Goal: Navigation & Orientation: Find specific page/section

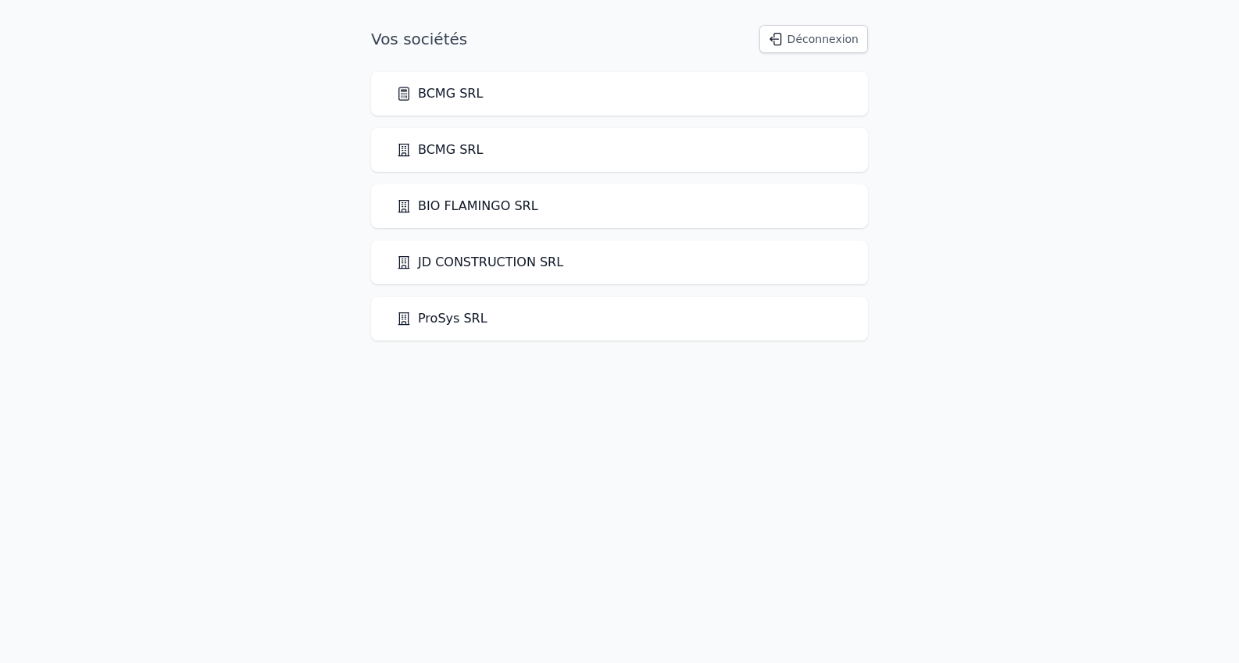
click at [461, 94] on link "BCMG SRL" at bounding box center [439, 93] width 87 height 19
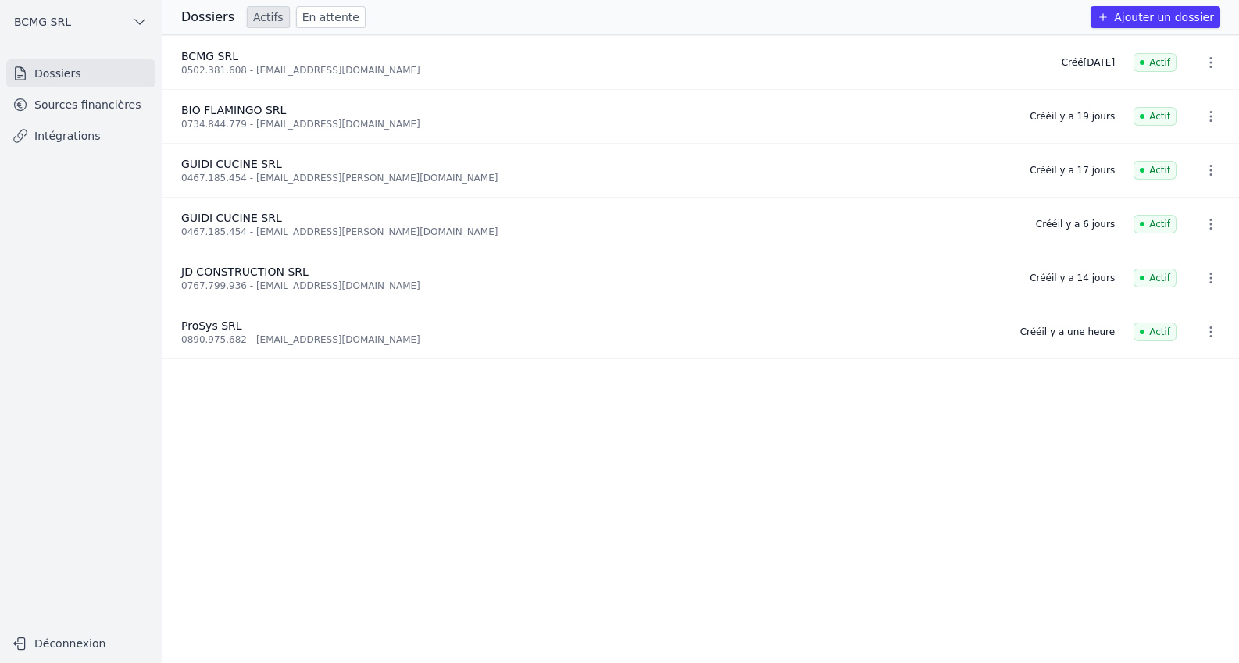
click at [308, 16] on link "En attente" at bounding box center [331, 17] width 70 height 22
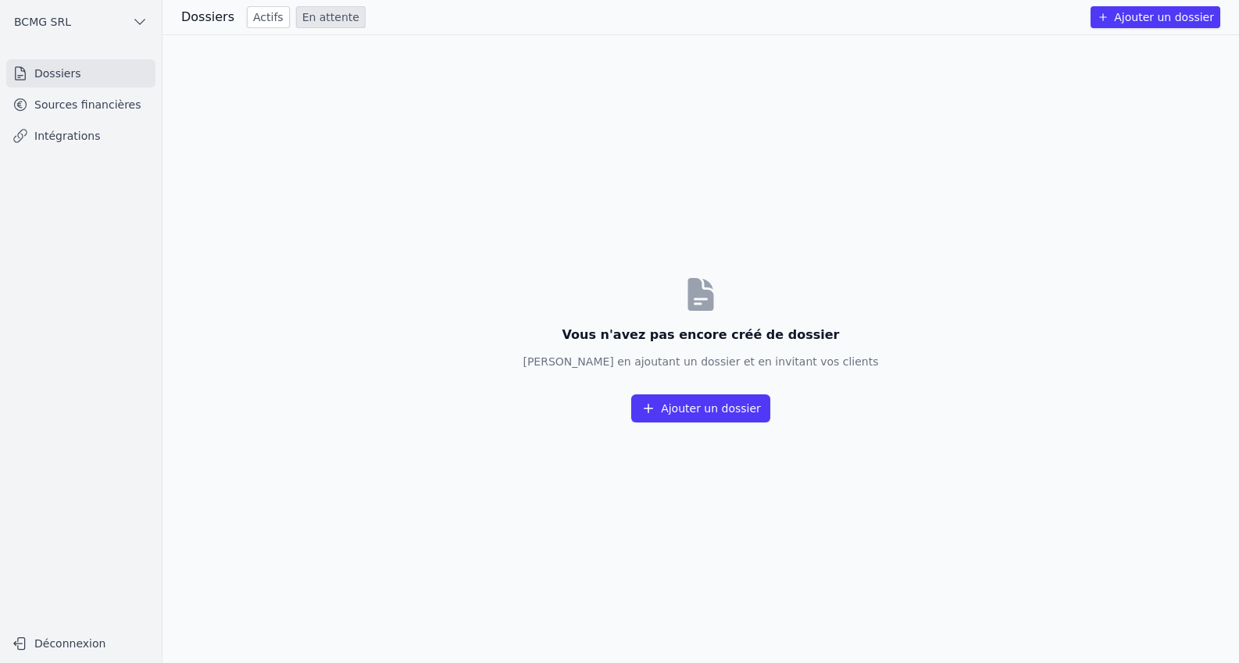
click at [253, 17] on link "Actifs" at bounding box center [268, 17] width 43 height 22
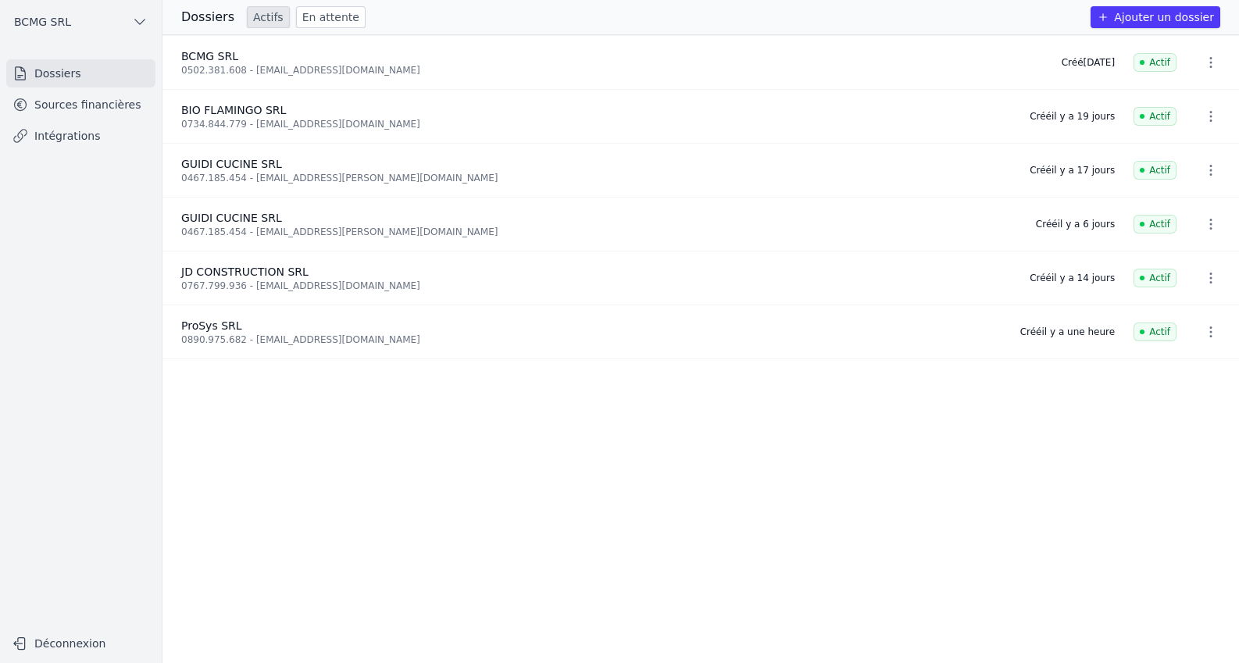
click at [89, 108] on link "Sources financières" at bounding box center [80, 105] width 149 height 28
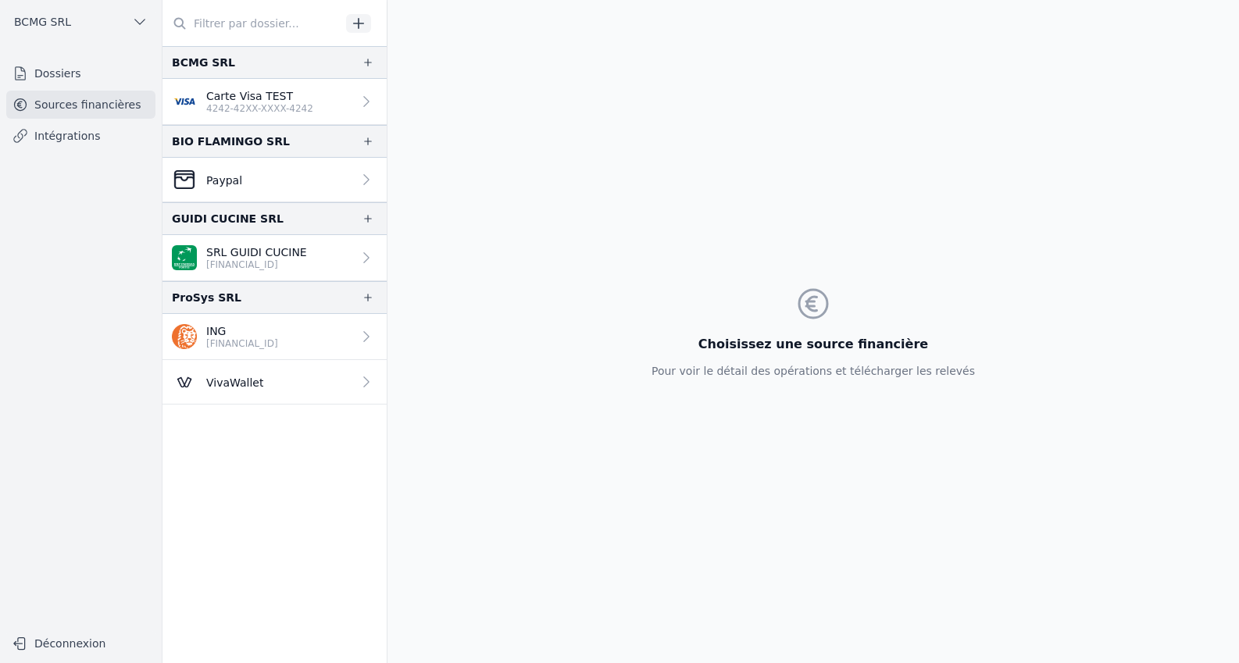
click at [217, 264] on p "[FINANCIAL_ID]" at bounding box center [256, 265] width 101 height 12
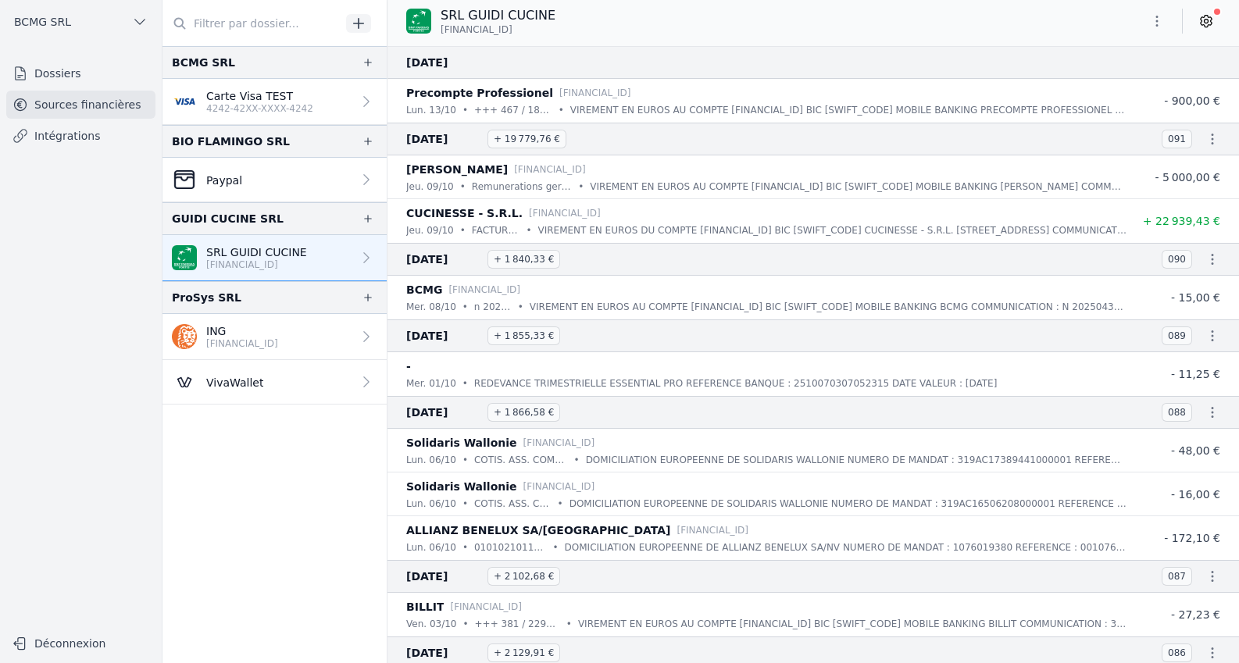
click at [237, 330] on p "ING" at bounding box center [242, 331] width 72 height 16
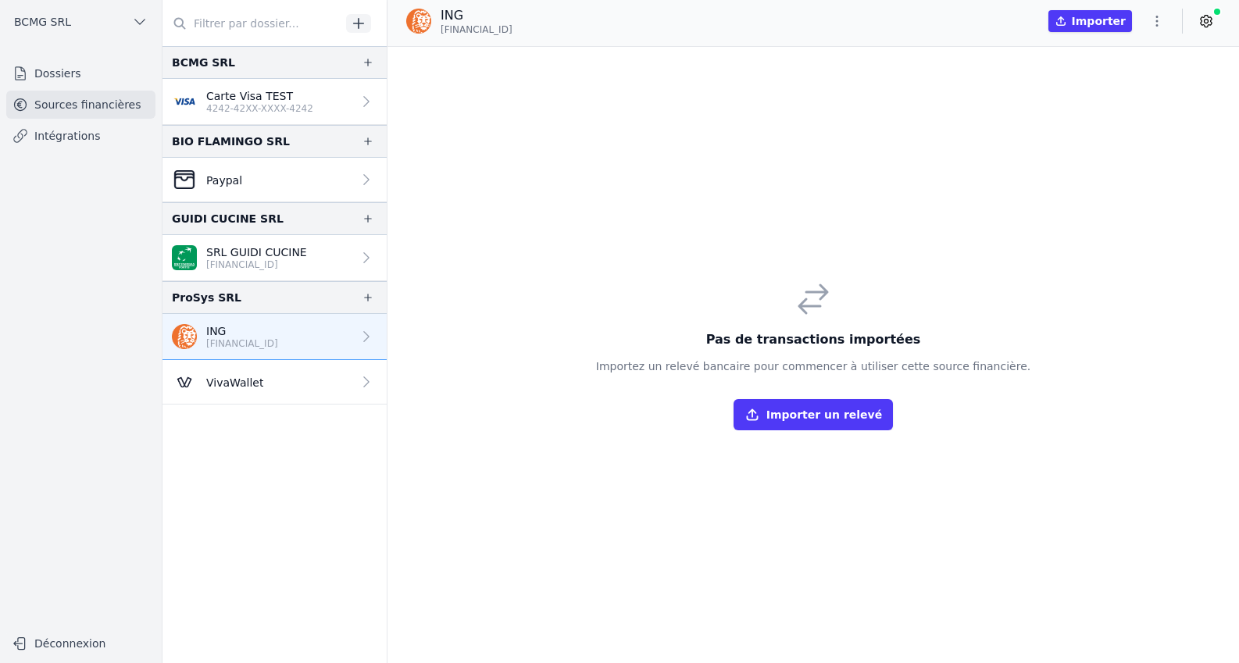
click at [244, 334] on p "ING" at bounding box center [242, 331] width 72 height 16
click at [253, 377] on p "VivaWallet" at bounding box center [234, 383] width 57 height 16
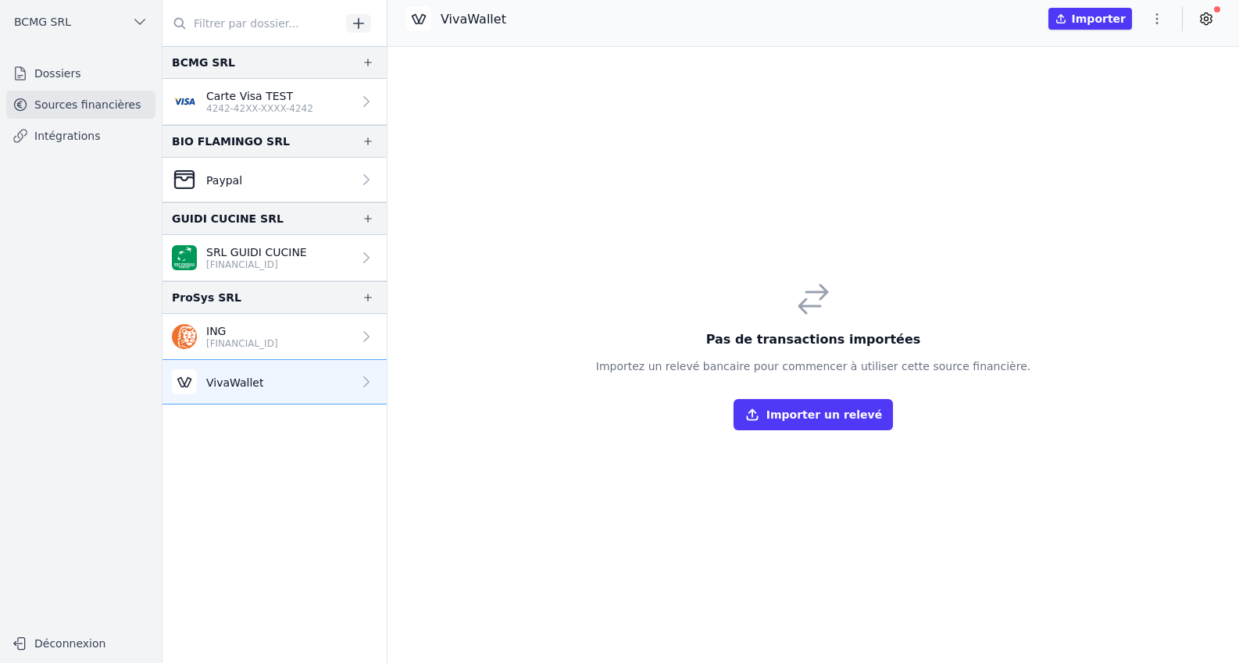
click at [230, 327] on p "ING" at bounding box center [242, 331] width 72 height 16
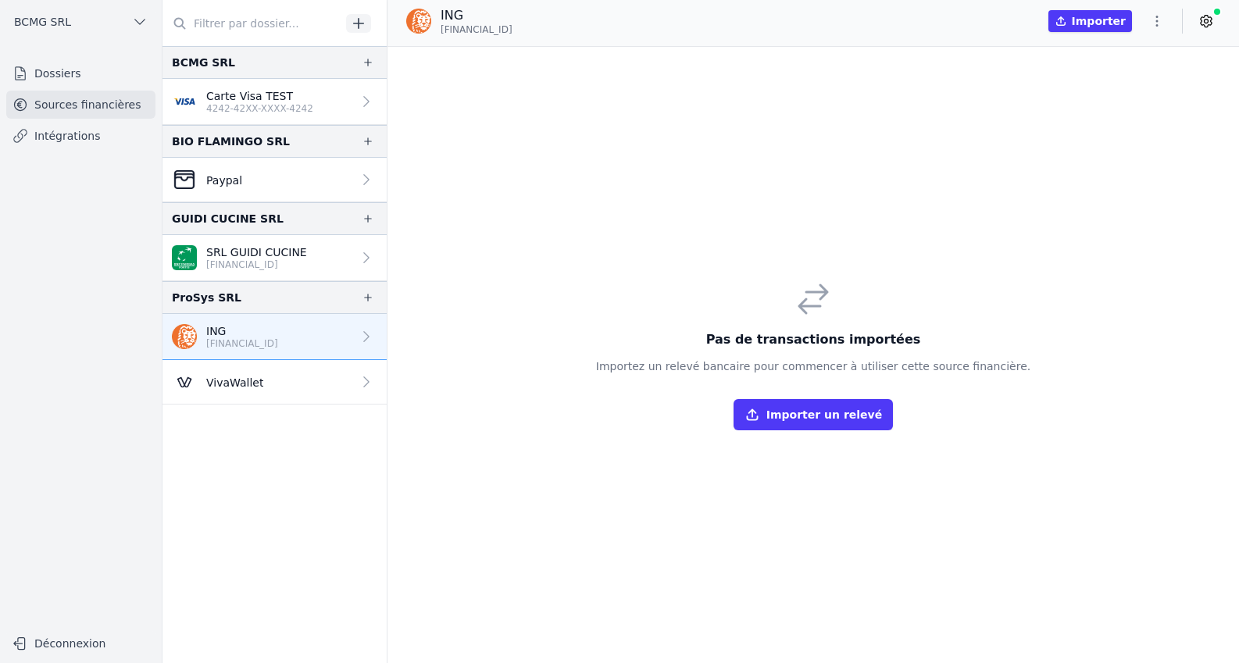
click at [1159, 25] on icon "button" at bounding box center [1157, 21] width 16 height 16
click at [1208, 20] on div at bounding box center [619, 331] width 1239 height 663
click at [1209, 20] on icon at bounding box center [1206, 21] width 16 height 16
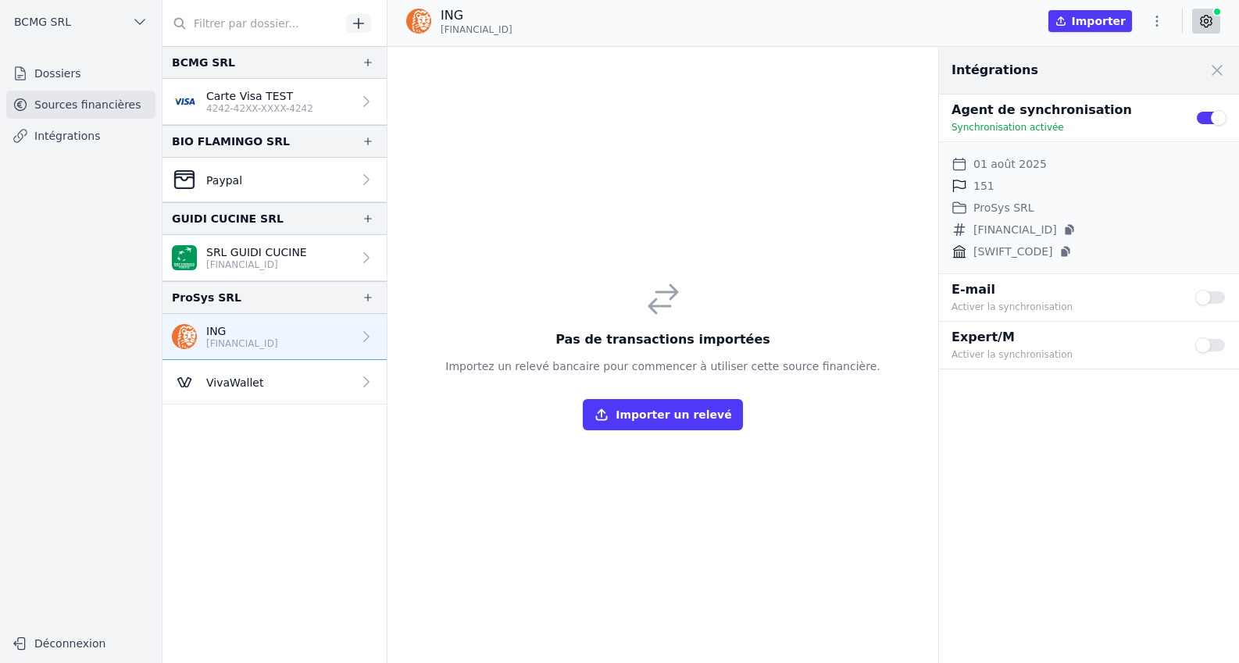
click at [55, 247] on nav "Dossiers Sources financières Intégrations" at bounding box center [80, 337] width 137 height 556
click at [55, 85] on link "Dossiers" at bounding box center [80, 73] width 149 height 28
